Goal: Task Accomplishment & Management: Manage account settings

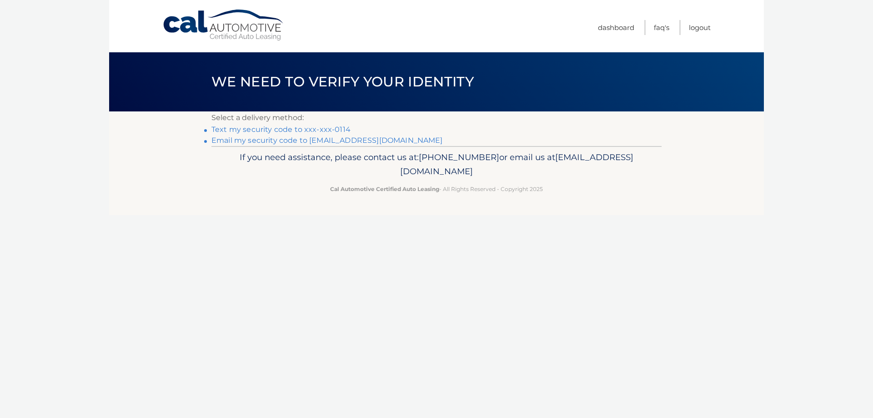
click at [290, 132] on link "Text my security code to xxx-xxx-0114" at bounding box center [280, 129] width 139 height 9
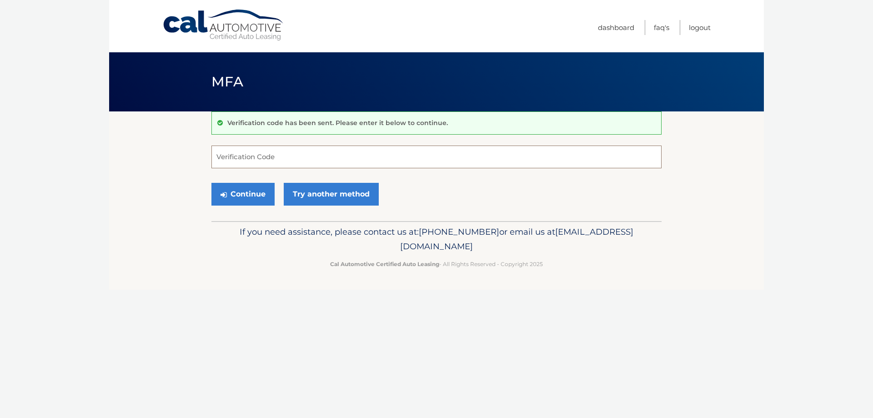
click at [459, 157] on input "Verification Code" at bounding box center [436, 156] width 450 height 23
type input "879509"
click at [211, 183] on button "Continue" at bounding box center [242, 194] width 63 height 23
